Goal: Information Seeking & Learning: Check status

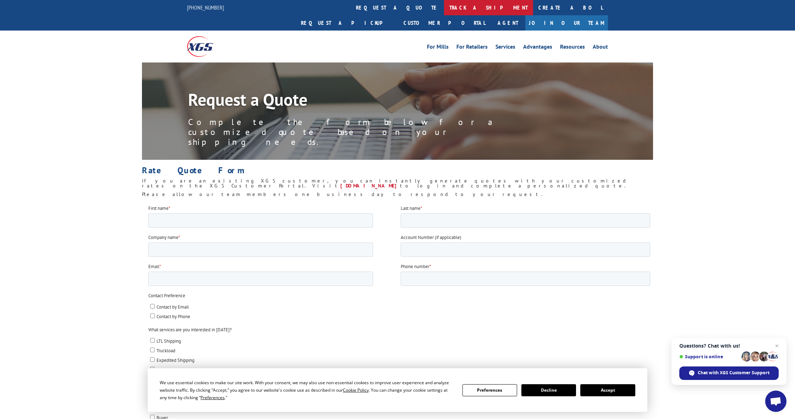
click at [444, 11] on link "track a shipment" at bounding box center [488, 7] width 89 height 15
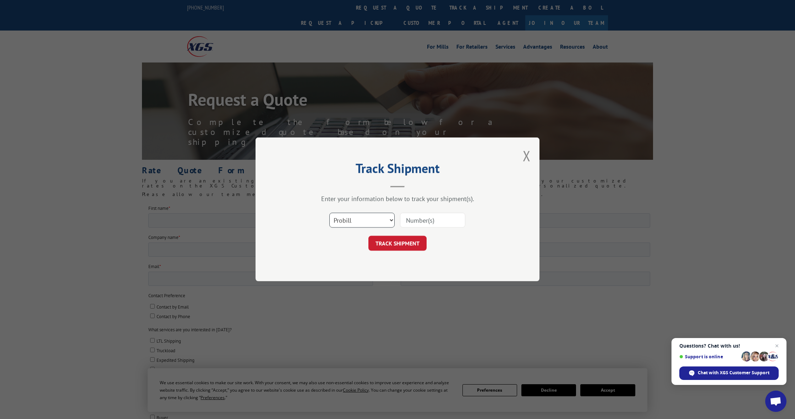
select select "bol"
click at [423, 221] on input at bounding box center [432, 220] width 65 height 15
type input "1849"
click at [405, 243] on button "TRACK SHIPMENT" at bounding box center [398, 243] width 58 height 15
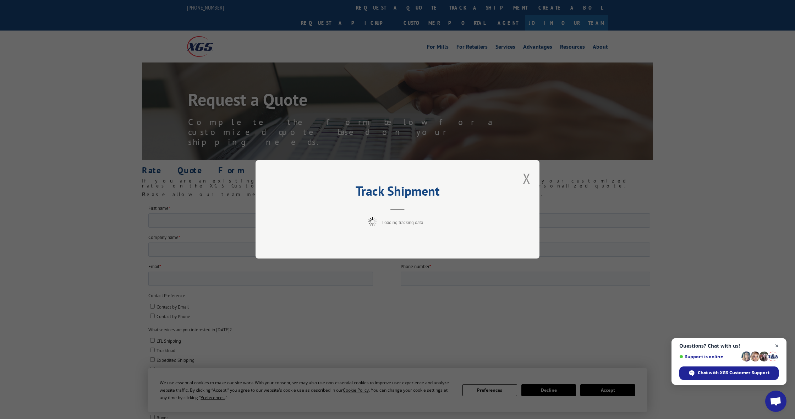
click at [777, 346] on span "Close chat" at bounding box center [777, 346] width 9 height 9
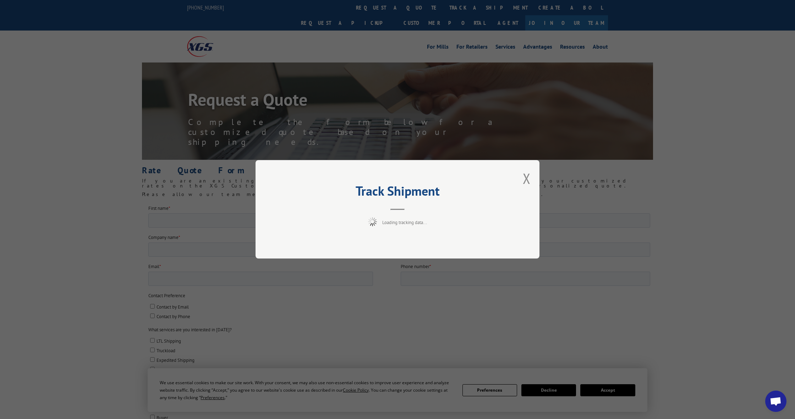
click at [622, 383] on div "Track Shipment Loading tracking data..." at bounding box center [397, 209] width 795 height 419
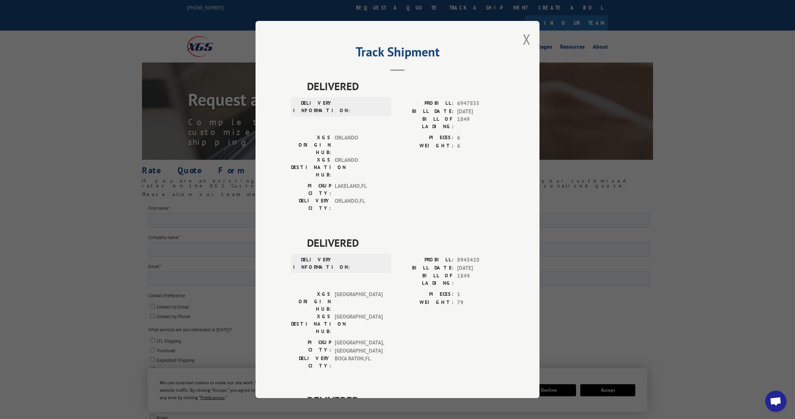
drag, startPoint x: 616, startPoint y: 391, endPoint x: 608, endPoint y: 389, distance: 9.1
click at [616, 391] on div "Track Shipment DELIVERED DELIVERY INFORMATION: PROBILL: 6947855 BILL DATE: [DAT…" at bounding box center [397, 209] width 795 height 419
click at [580, 353] on div "Track Shipment DELIVERED DELIVERY INFORMATION: PROBILL: 6947855 BILL DATE: [DAT…" at bounding box center [397, 209] width 795 height 419
drag, startPoint x: 562, startPoint y: 395, endPoint x: 571, endPoint y: 393, distance: 9.1
click at [562, 395] on div "Track Shipment DELIVERED DELIVERY INFORMATION: PROBILL: 6947855 BILL DATE: [DAT…" at bounding box center [397, 209] width 795 height 419
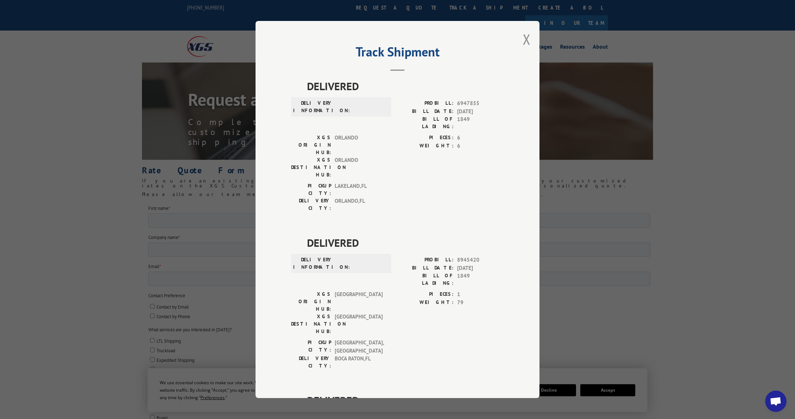
click at [599, 391] on div "Track Shipment DELIVERED DELIVERY INFORMATION: PROBILL: 6947855 BILL DATE: [DAT…" at bounding box center [397, 209] width 795 height 419
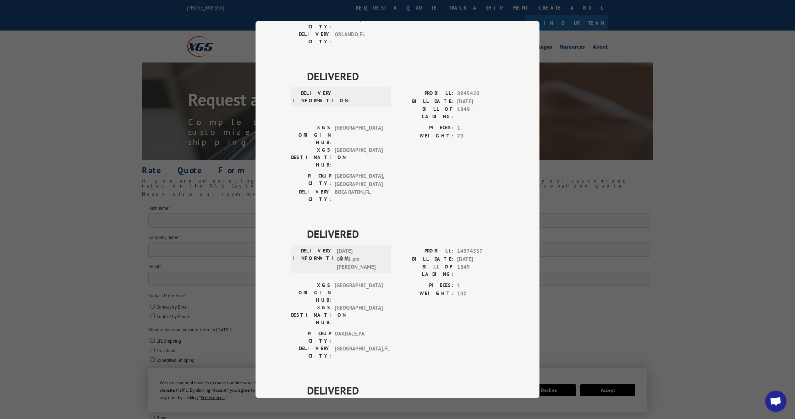
scroll to position [165, 0]
click at [625, 84] on div "Track Shipment DELIVERED DELIVERY INFORMATION: PROBILL: 6947855 BILL DATE: [DAT…" at bounding box center [397, 209] width 795 height 419
click at [705, 112] on div "Track Shipment DELIVERED DELIVERY INFORMATION: PROBILL: 6947855 BILL DATE: [DAT…" at bounding box center [397, 209] width 795 height 419
click at [515, 131] on div "Track Shipment DELIVERED DELIVERY INFORMATION: PROBILL: 6947855 BILL DATE: [DAT…" at bounding box center [398, 209] width 284 height 377
drag, startPoint x: 270, startPoint y: 31, endPoint x: 265, endPoint y: 29, distance: 5.4
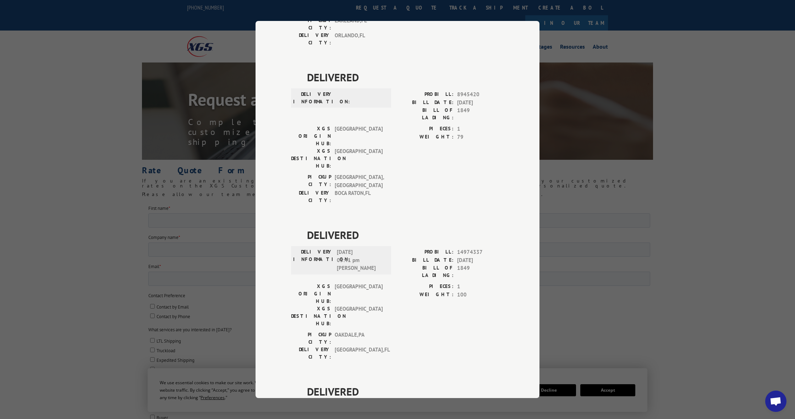
click at [269, 31] on div "Track Shipment DELIVERED DELIVERY INFORMATION: PROBILL: 6947855 BILL DATE: [DAT…" at bounding box center [398, 209] width 284 height 377
